Goal: Book appointment/travel/reservation

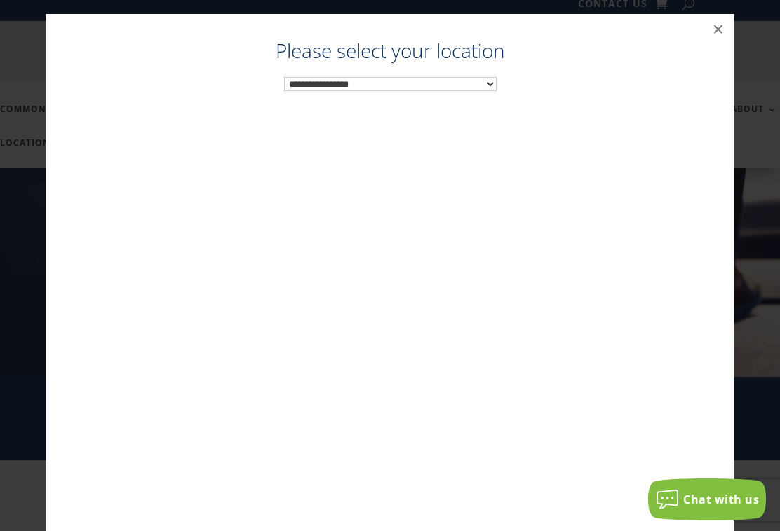
click at [486, 85] on select "**********" at bounding box center [390, 84] width 212 height 14
click at [491, 88] on select "**********" at bounding box center [390, 84] width 212 height 14
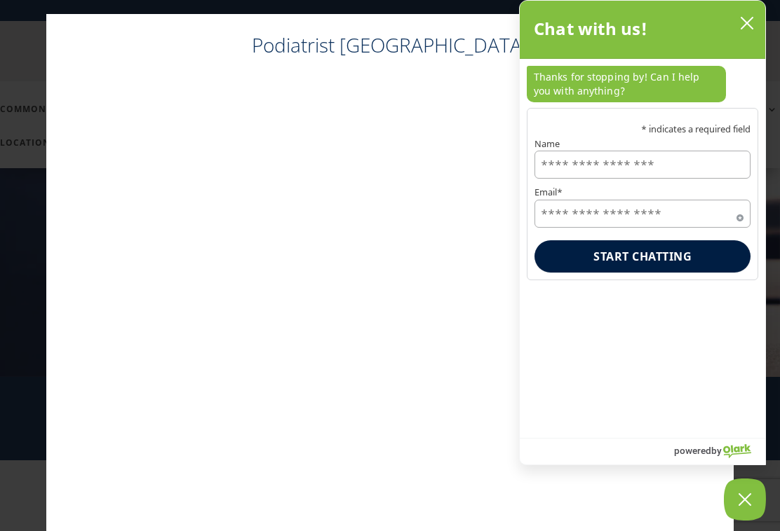
click at [749, 24] on icon "close chatbox" at bounding box center [747, 23] width 14 height 14
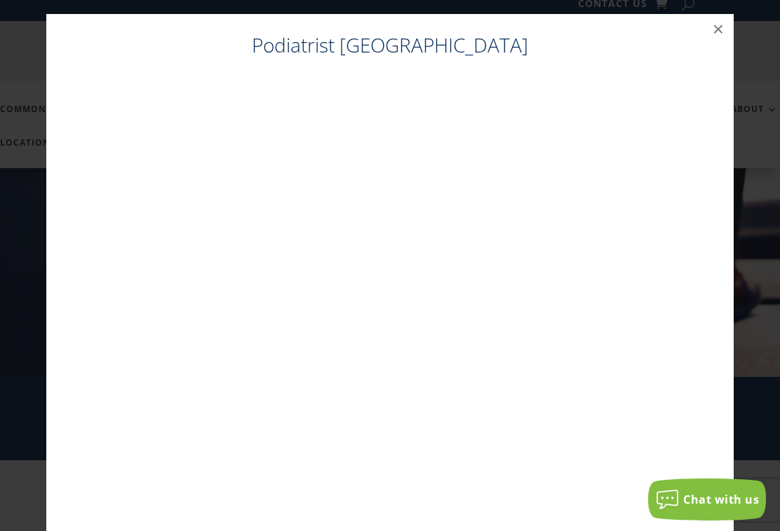
click at [719, 24] on button "×" at bounding box center [717, 29] width 31 height 31
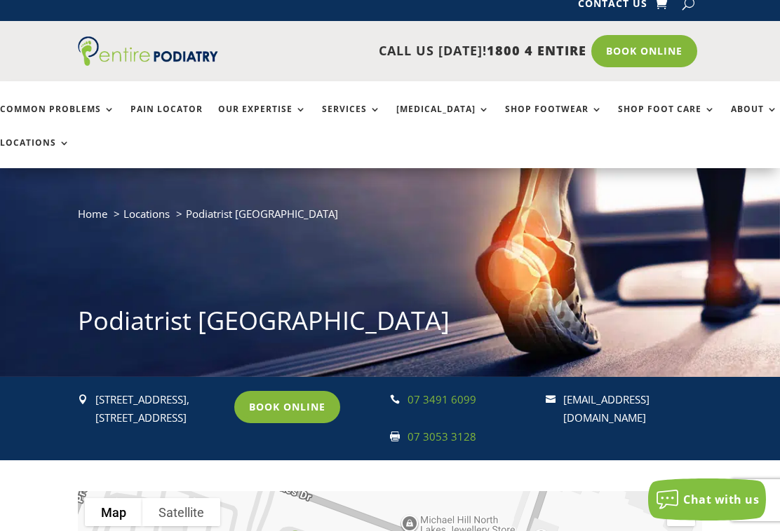
click at [292, 412] on link "Book Online" at bounding box center [287, 407] width 106 height 32
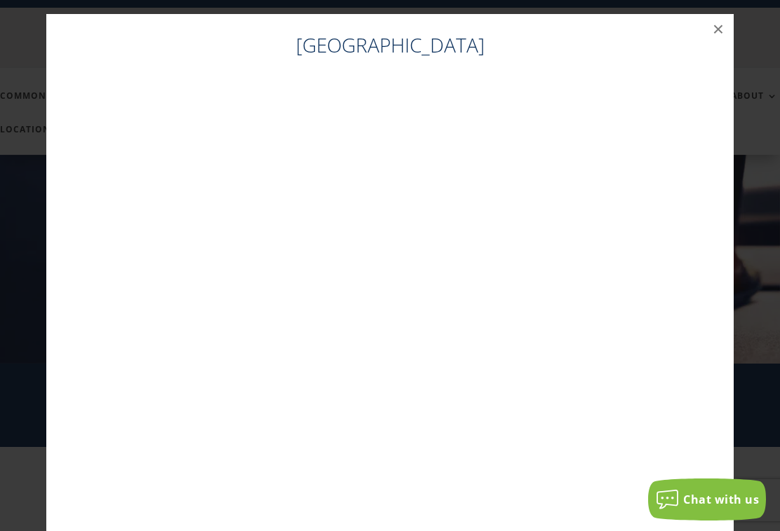
scroll to position [28, 0]
click at [718, 39] on div "[GEOGRAPHIC_DATA] ×" at bounding box center [389, 279] width 687 height 531
click at [713, 34] on button "×" at bounding box center [717, 29] width 31 height 31
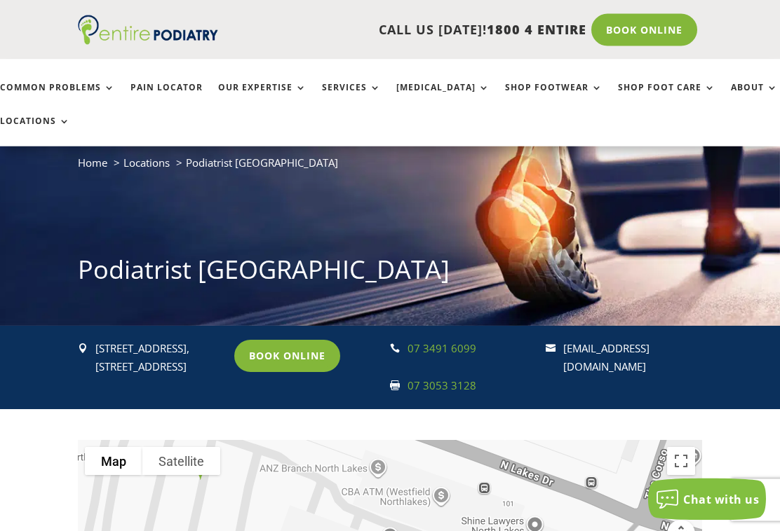
scroll to position [65, 0]
click at [308, 355] on link "Book Online" at bounding box center [287, 356] width 106 height 32
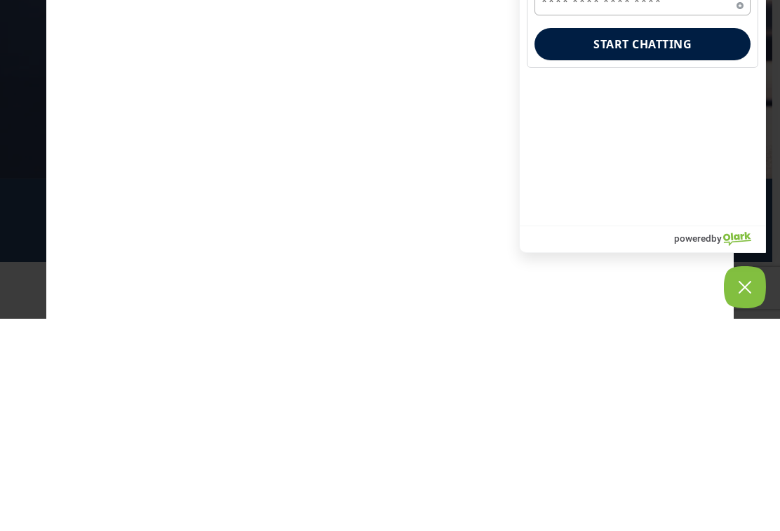
scroll to position [212, 8]
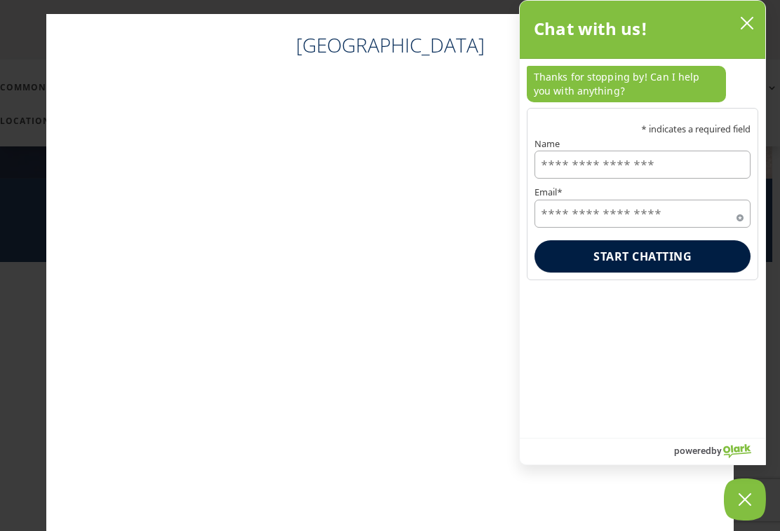
click at [749, 27] on icon "close chatbox" at bounding box center [746, 23] width 11 height 11
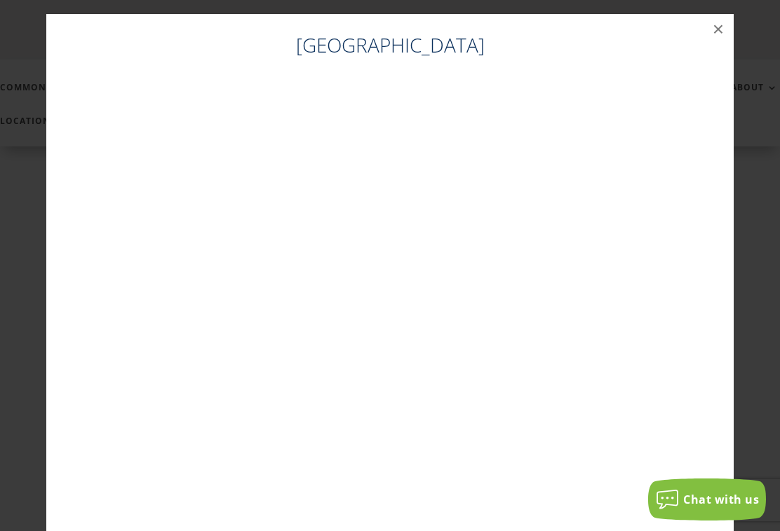
scroll to position [0, 0]
click at [695, 498] on span "Chat with us" at bounding box center [721, 499] width 76 height 15
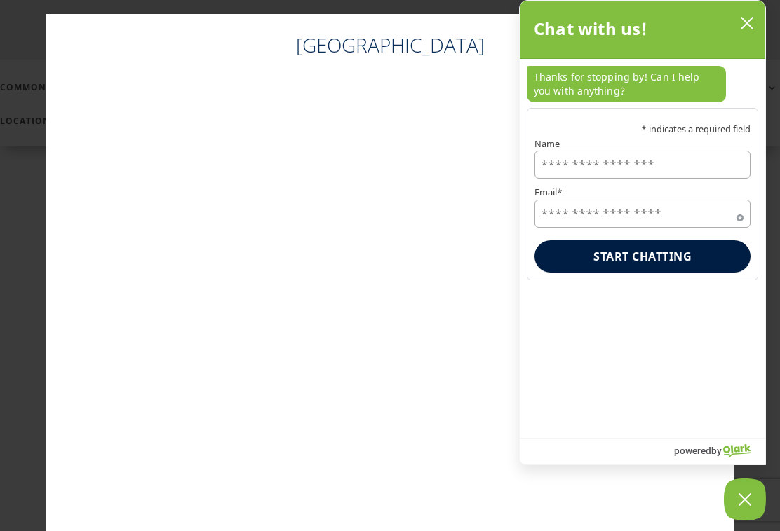
click at [581, 166] on input "Name" at bounding box center [642, 165] width 216 height 28
click at [576, 172] on input "Name" at bounding box center [642, 165] width 216 height 28
